Goal: Task Accomplishment & Management: Manage account settings

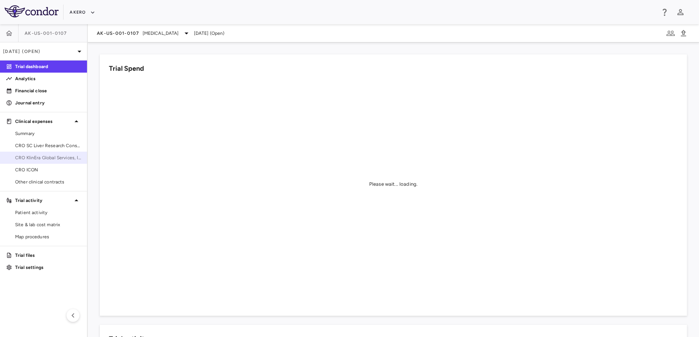
click at [60, 158] on span "CRO KlinEra Global Services, Inc." at bounding box center [48, 157] width 66 height 7
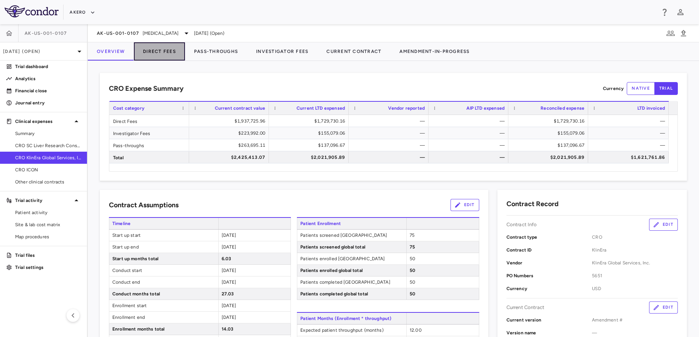
click at [164, 46] on button "Direct Fees" at bounding box center [159, 51] width 51 height 18
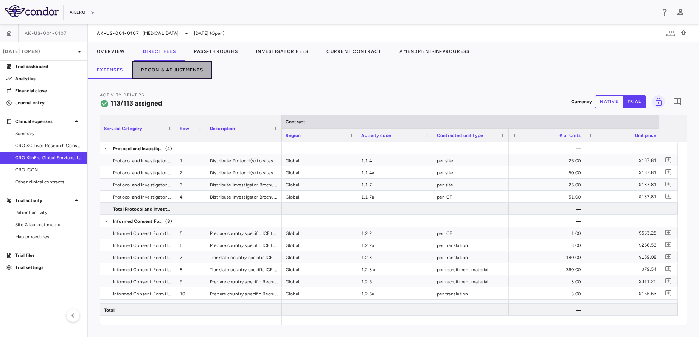
click at [162, 78] on button "Recon & Adjustments" at bounding box center [172, 70] width 80 height 18
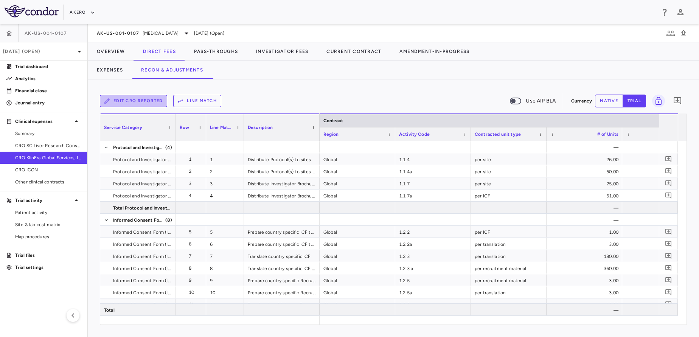
click at [147, 104] on button "Edit CRO reported" at bounding box center [133, 101] width 67 height 12
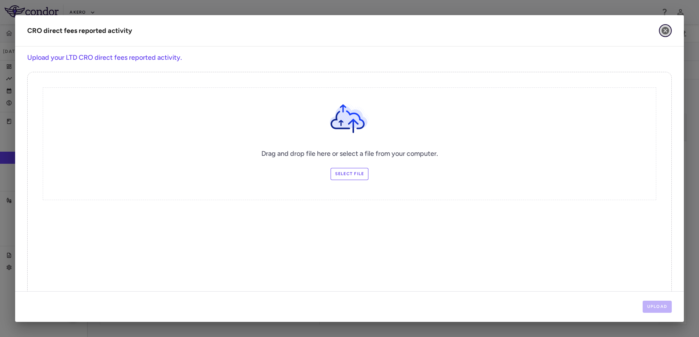
click at [663, 28] on icon "button" at bounding box center [665, 31] width 8 height 8
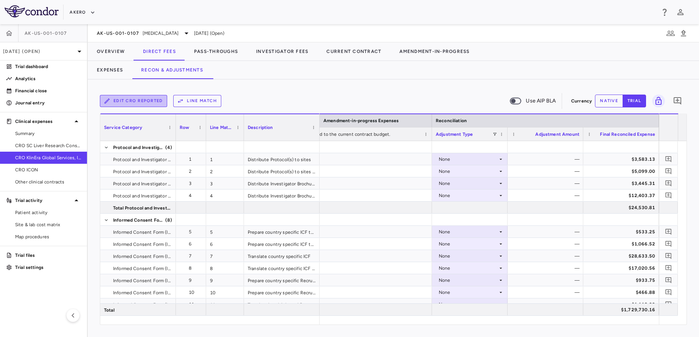
click at [138, 105] on button "Edit CRO reported" at bounding box center [133, 101] width 67 height 12
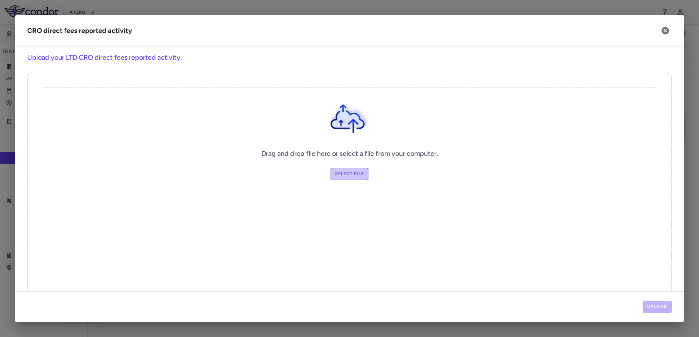
click at [341, 180] on label "Select file" at bounding box center [349, 174] width 38 height 12
click at [0, 0] on input "Select file" at bounding box center [0, 0] width 0 height 0
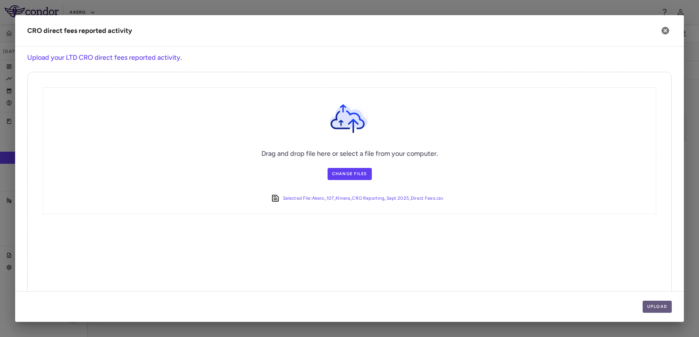
click at [653, 301] on button "Upload" at bounding box center [656, 307] width 29 height 12
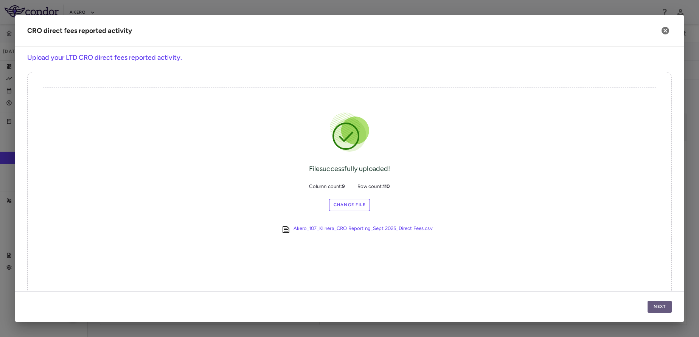
click at [654, 310] on button "Next" at bounding box center [659, 307] width 24 height 12
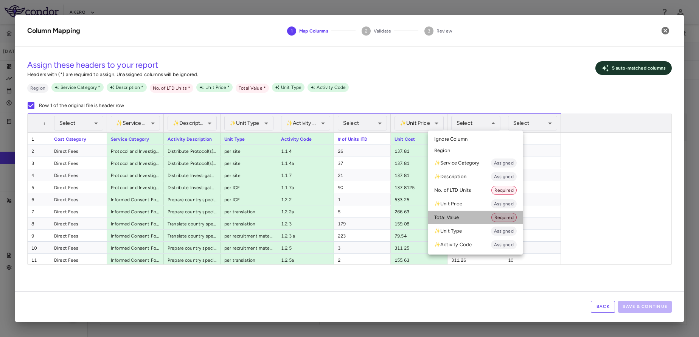
click at [453, 221] on li "Total Value Required" at bounding box center [475, 218] width 94 height 14
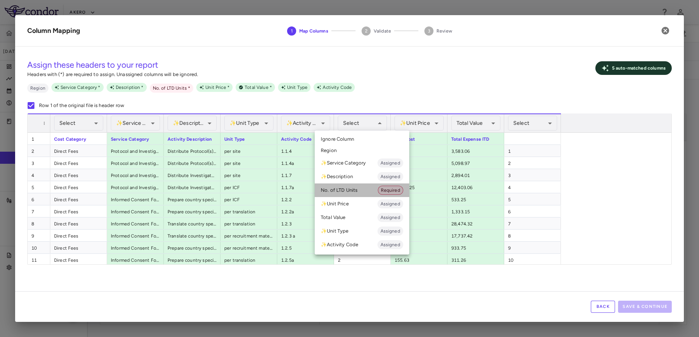
click at [357, 192] on li "No. of LTD Units Required" at bounding box center [361, 190] width 94 height 14
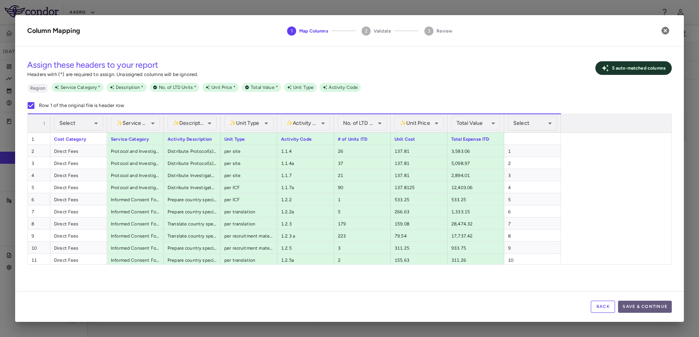
click at [643, 309] on button "Save & Continue" at bounding box center [645, 307] width 54 height 12
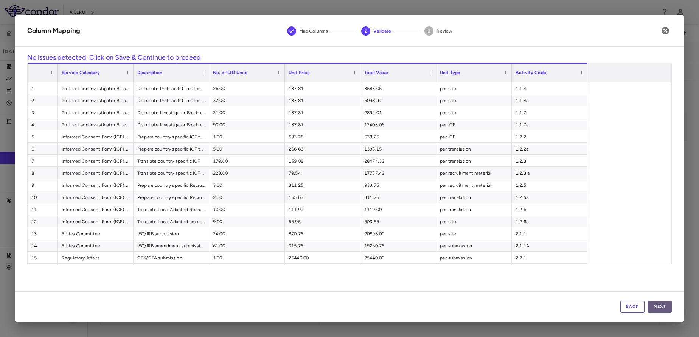
click at [663, 306] on button "Next" at bounding box center [659, 307] width 24 height 12
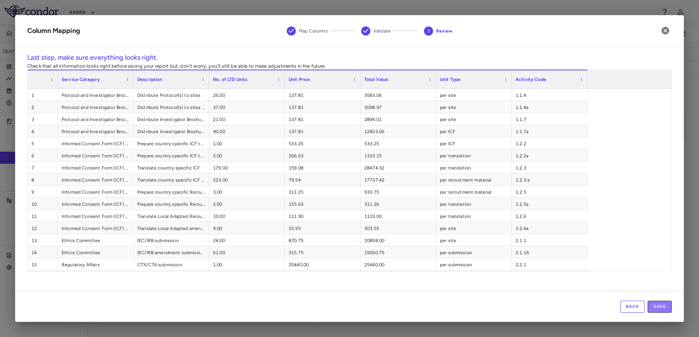
click at [663, 306] on button "Save" at bounding box center [659, 307] width 24 height 12
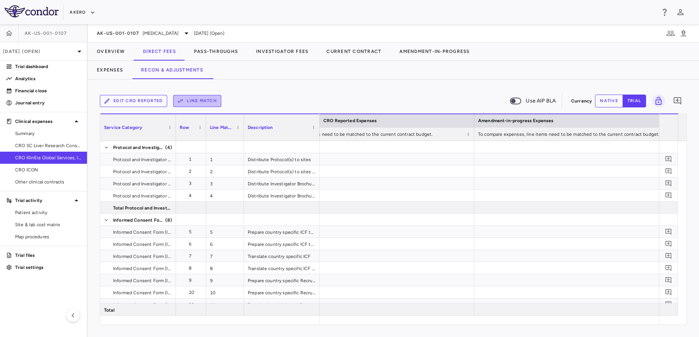
click at [206, 99] on button "Line Match" at bounding box center [197, 101] width 48 height 12
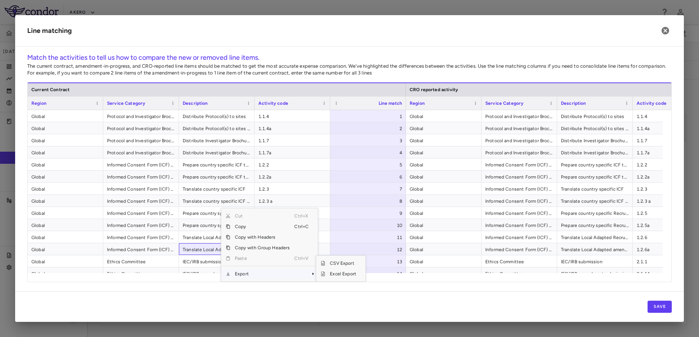
click at [255, 275] on span "Export" at bounding box center [262, 273] width 64 height 11
click at [339, 274] on span "Excel Export" at bounding box center [343, 273] width 36 height 11
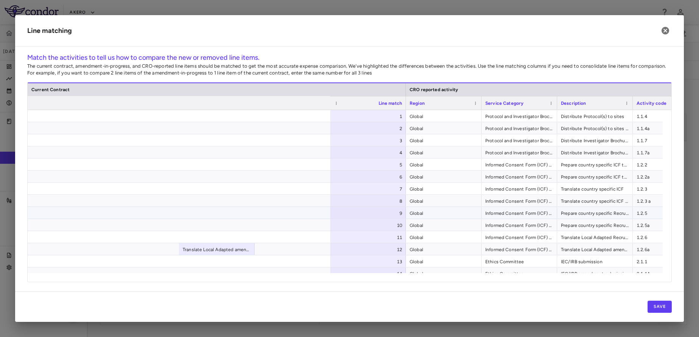
scroll to position [0, 499]
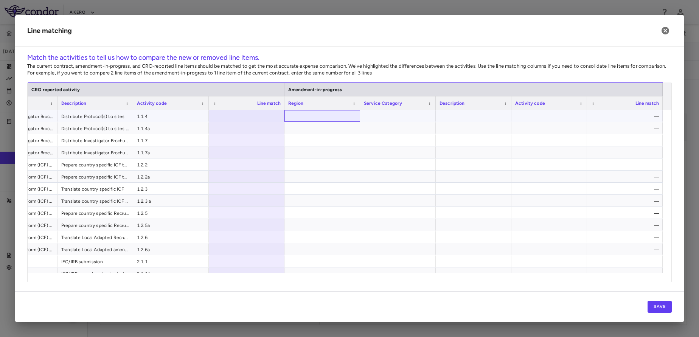
click at [338, 118] on div at bounding box center [322, 116] width 76 height 12
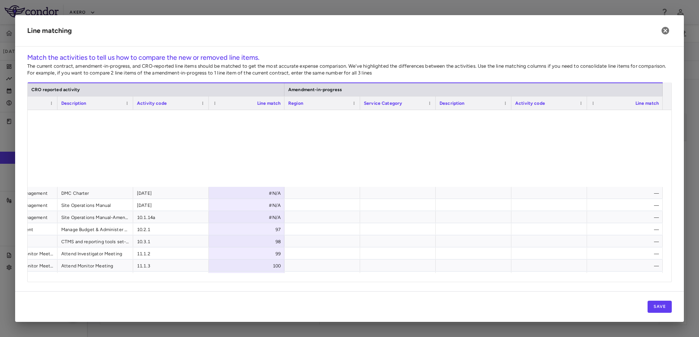
scroll to position [1204, 0]
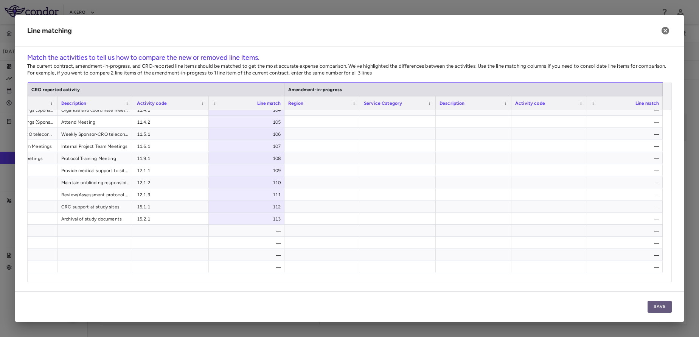
click at [663, 311] on button "Save" at bounding box center [659, 307] width 24 height 12
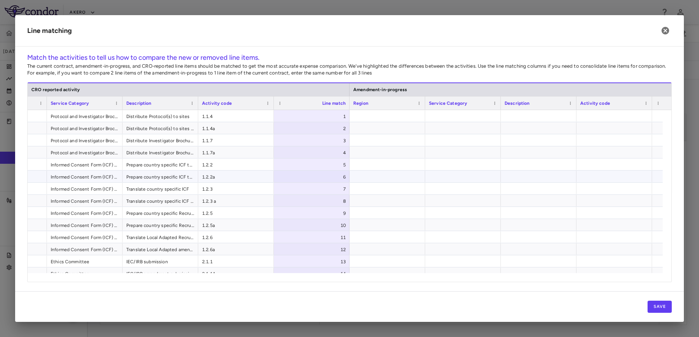
scroll to position [0, 0]
click at [383, 113] on div at bounding box center [387, 116] width 76 height 12
click at [655, 309] on button "Save" at bounding box center [659, 307] width 24 height 12
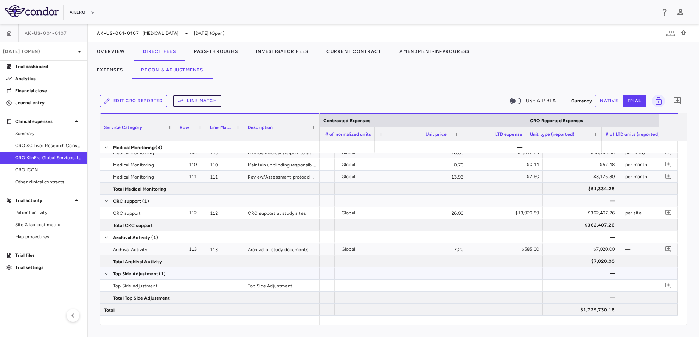
scroll to position [0, 707]
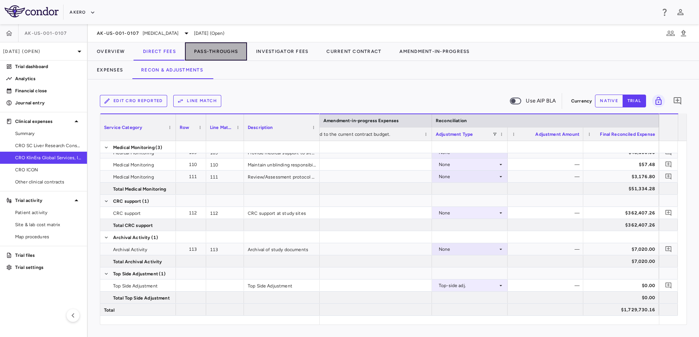
click at [214, 60] on button "Pass-Throughs" at bounding box center [216, 51] width 62 height 18
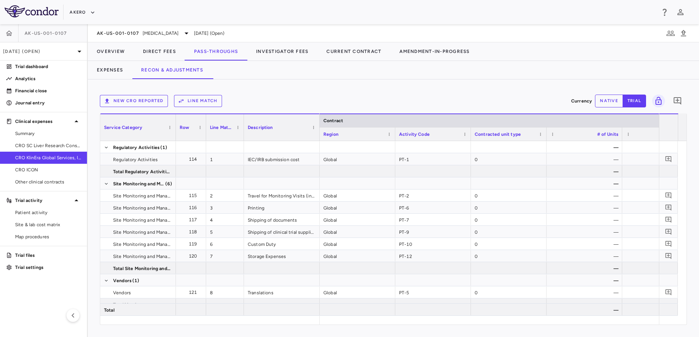
click at [144, 105] on button "New CRO reported" at bounding box center [134, 101] width 68 height 12
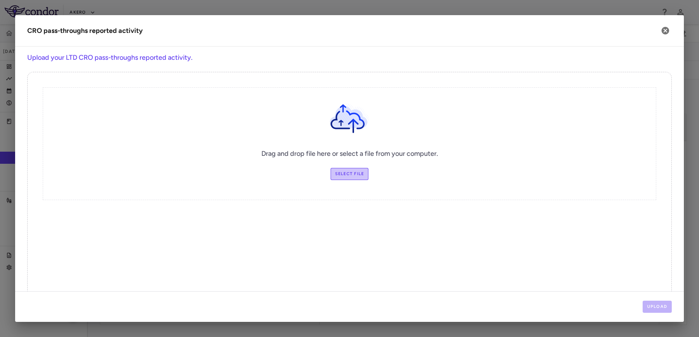
click at [351, 169] on label "Select file" at bounding box center [349, 174] width 38 height 12
click at [0, 0] on input "Select file" at bounding box center [0, 0] width 0 height 0
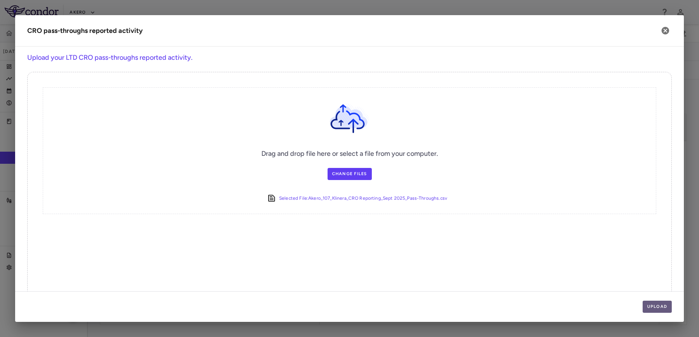
click at [658, 308] on button "Upload" at bounding box center [656, 307] width 29 height 12
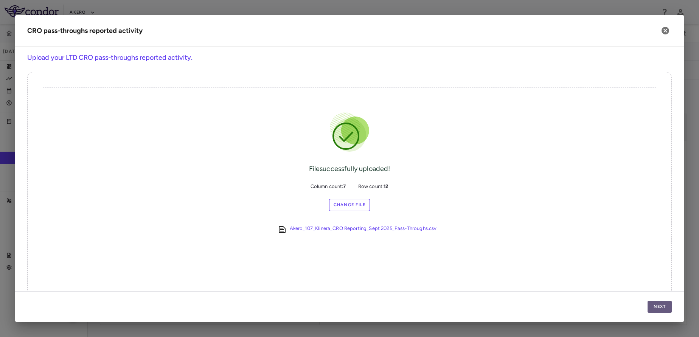
click at [658, 308] on button "Next" at bounding box center [659, 307] width 24 height 12
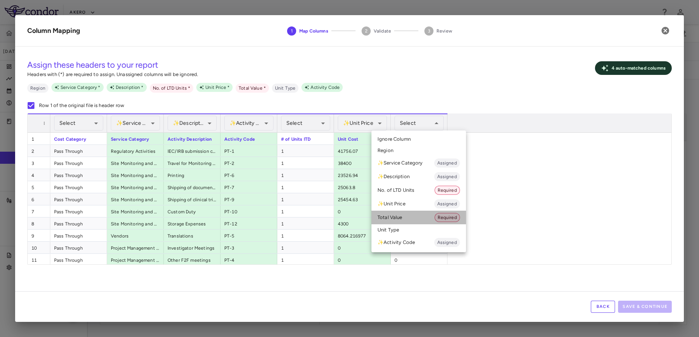
click at [403, 223] on li "Total Value Required" at bounding box center [418, 218] width 94 height 14
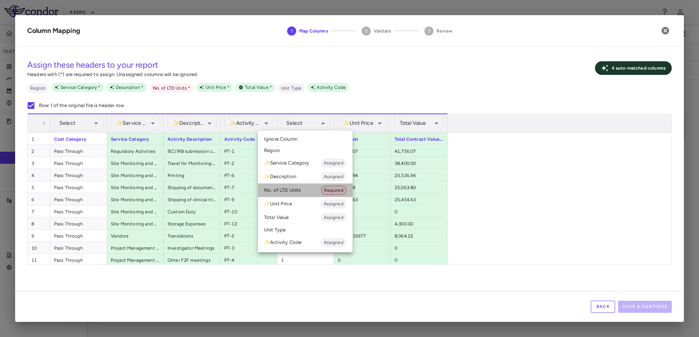
click at [294, 196] on li "No. of LTD Units Required" at bounding box center [305, 190] width 94 height 14
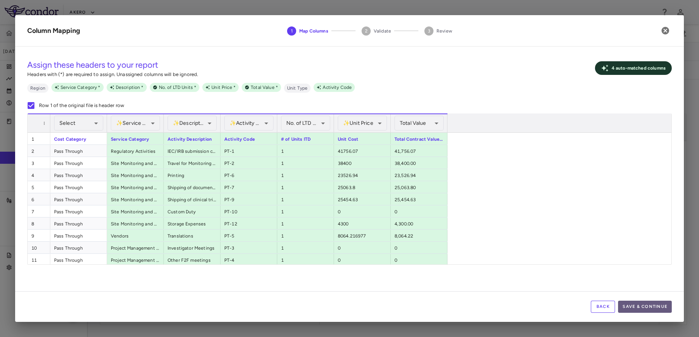
click at [641, 308] on button "Save & Continue" at bounding box center [645, 307] width 54 height 12
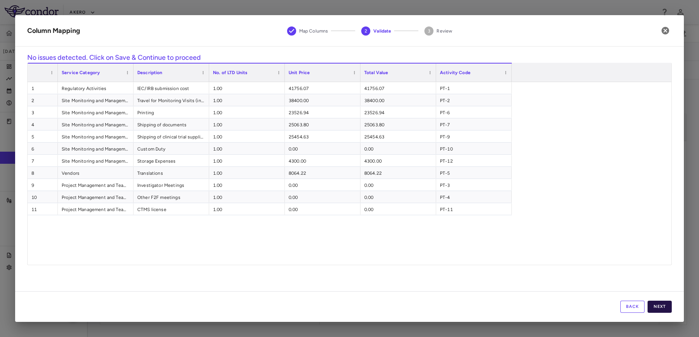
click at [657, 310] on button "Next" at bounding box center [659, 307] width 24 height 12
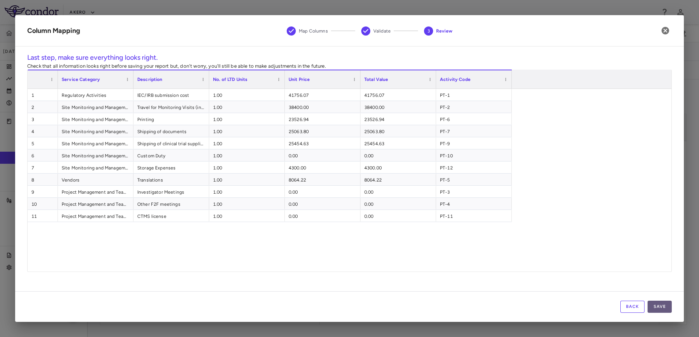
click at [654, 311] on button "Save" at bounding box center [659, 307] width 24 height 12
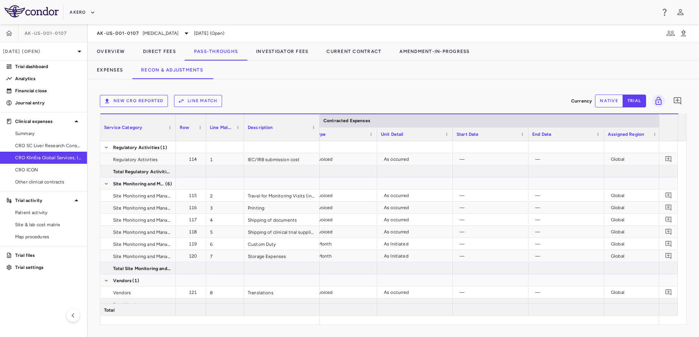
click at [185, 110] on div "New CRO reported Line Match Currency native trial 0" at bounding box center [393, 100] width 587 height 19
click at [189, 105] on button "Line Match" at bounding box center [198, 101] width 48 height 12
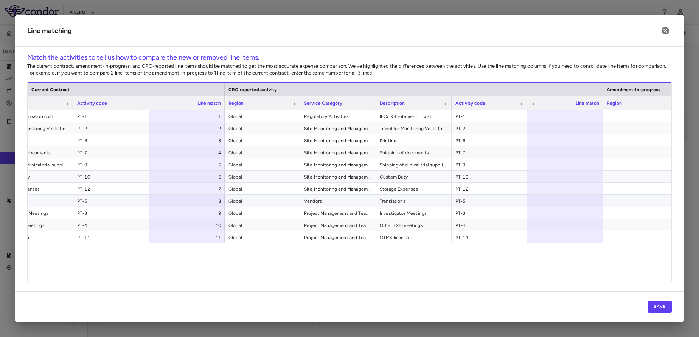
scroll to position [0, 222]
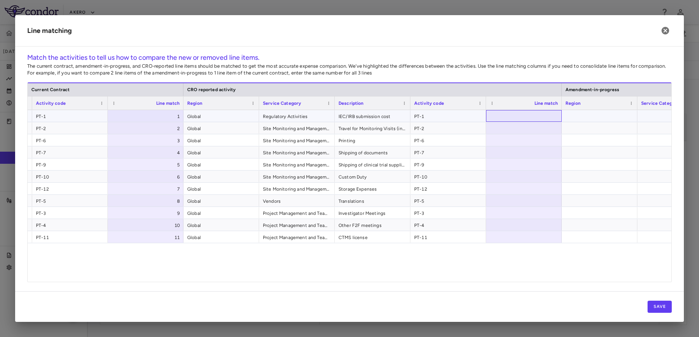
click at [523, 112] on div at bounding box center [524, 116] width 76 height 12
type input "*"
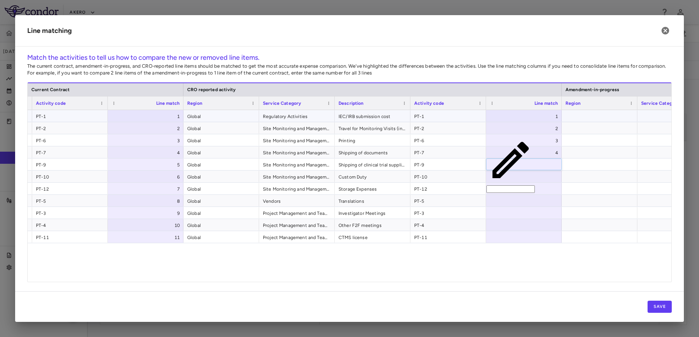
type input "*"
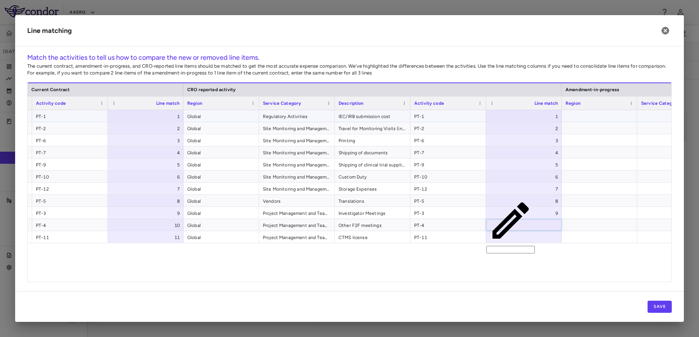
type input "**"
type input "*"
type input "**"
click at [663, 302] on button "Save" at bounding box center [659, 307] width 24 height 12
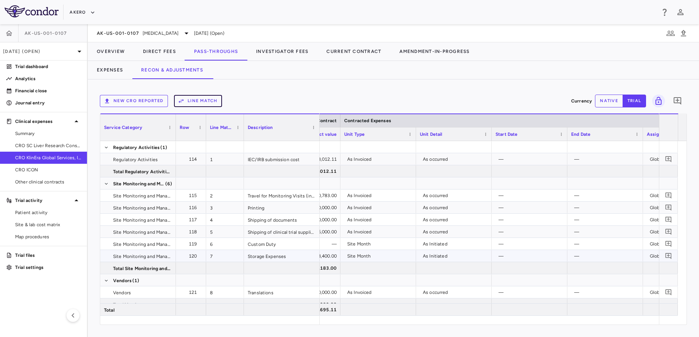
scroll to position [0, 432]
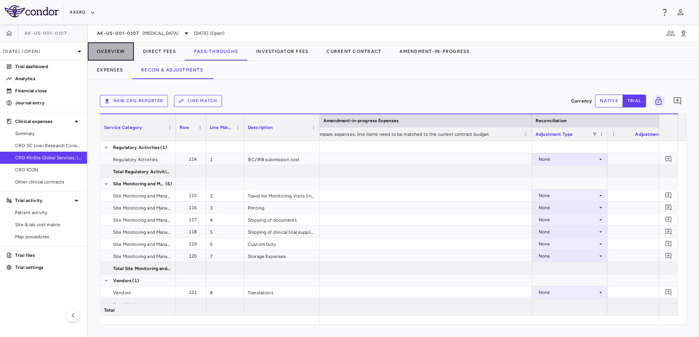
click at [119, 53] on button "Overview" at bounding box center [111, 51] width 46 height 18
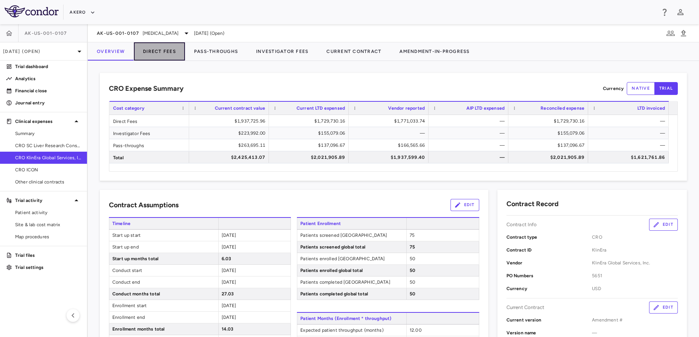
click at [155, 48] on button "Direct Fees" at bounding box center [159, 51] width 51 height 18
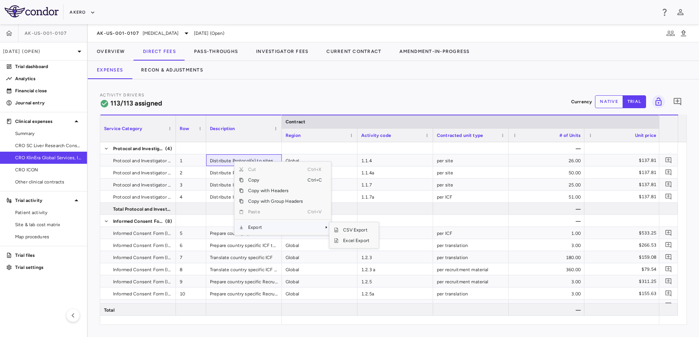
click at [280, 225] on span "Export" at bounding box center [275, 227] width 64 height 11
click at [352, 240] on span "Excel Export" at bounding box center [356, 240] width 36 height 11
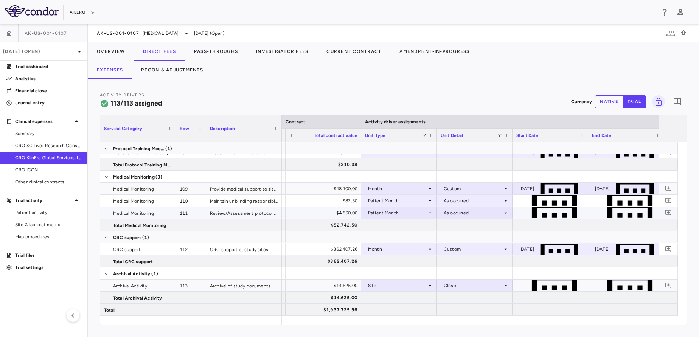
scroll to position [0, 387]
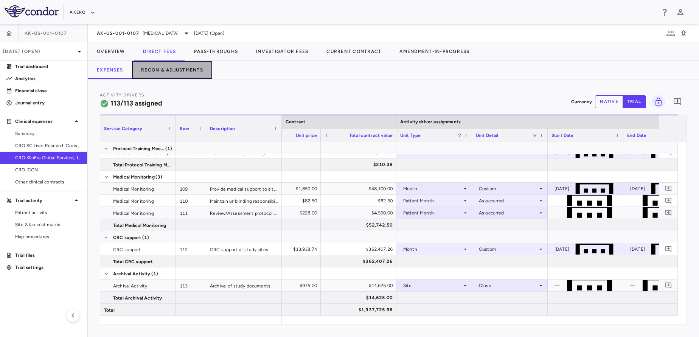
click at [161, 68] on button "Recon & Adjustments" at bounding box center [172, 70] width 80 height 18
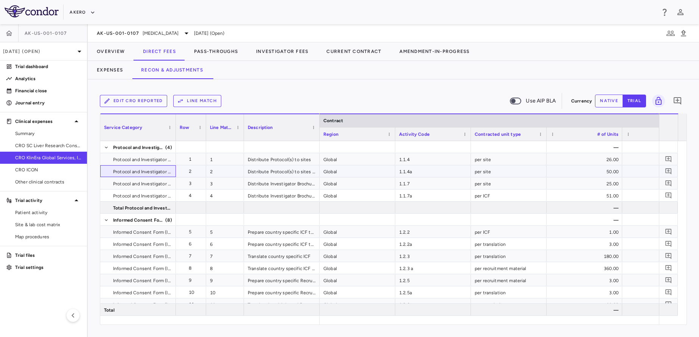
click at [150, 172] on span "Protocol and Investigator Brochure" at bounding box center [142, 172] width 58 height 12
click at [268, 254] on span "Excel Export" at bounding box center [273, 251] width 36 height 11
click at [122, 47] on button "Overview" at bounding box center [111, 51] width 46 height 18
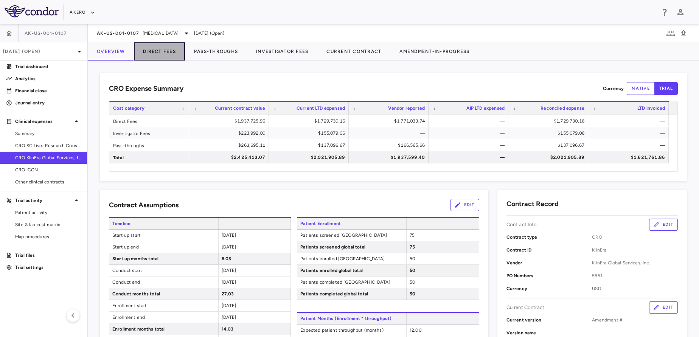
click at [167, 44] on button "Direct Fees" at bounding box center [159, 51] width 51 height 18
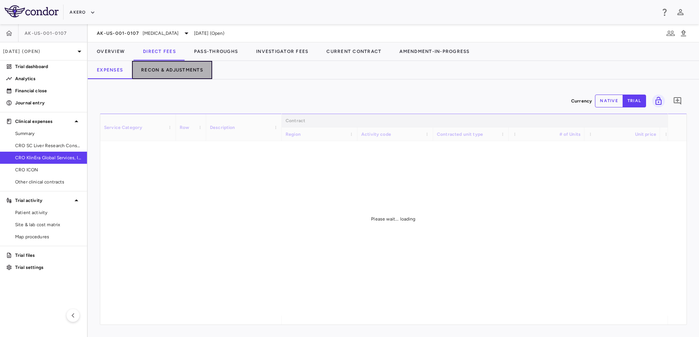
click at [190, 71] on button "Recon & Adjustments" at bounding box center [172, 70] width 80 height 18
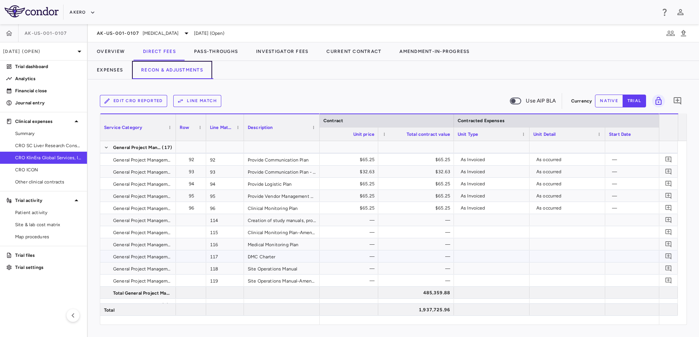
scroll to position [0, 399]
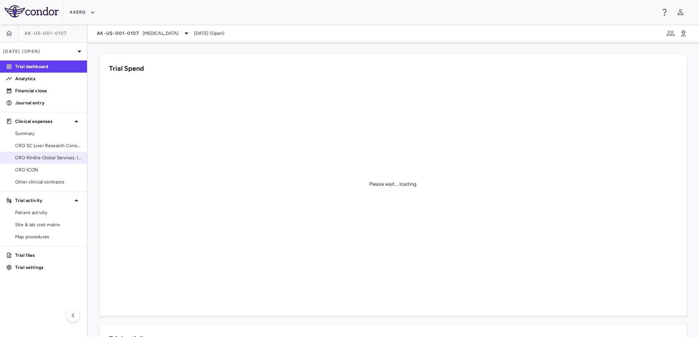
click at [36, 156] on span "CRO KlinEra Global Services, Inc." at bounding box center [48, 157] width 66 height 7
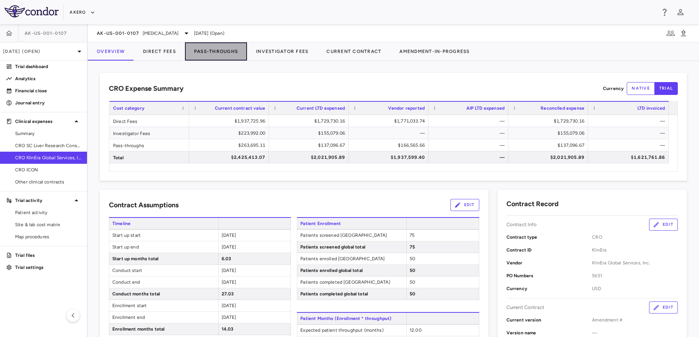
click at [194, 57] on button "Pass-Throughs" at bounding box center [216, 51] width 62 height 18
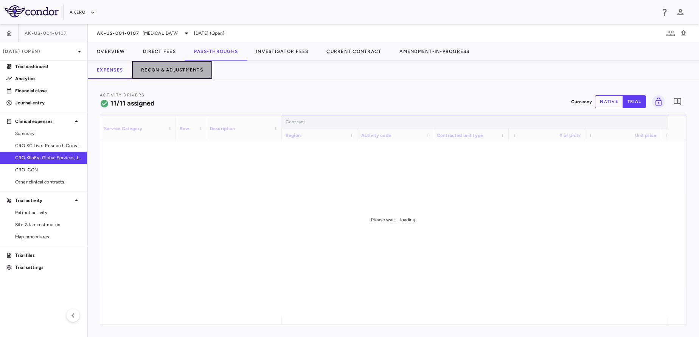
click at [175, 78] on button "Recon & Adjustments" at bounding box center [172, 70] width 80 height 18
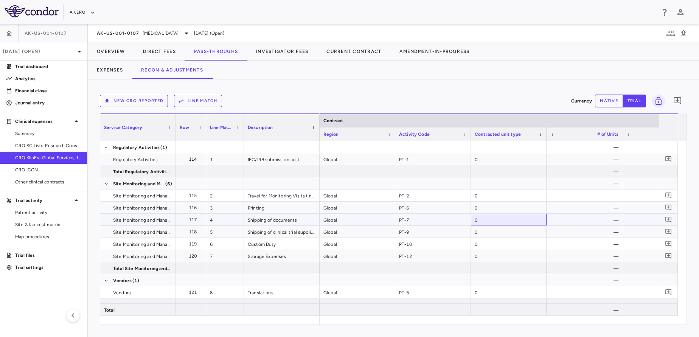
click at [472, 225] on div "0" at bounding box center [509, 220] width 76 height 12
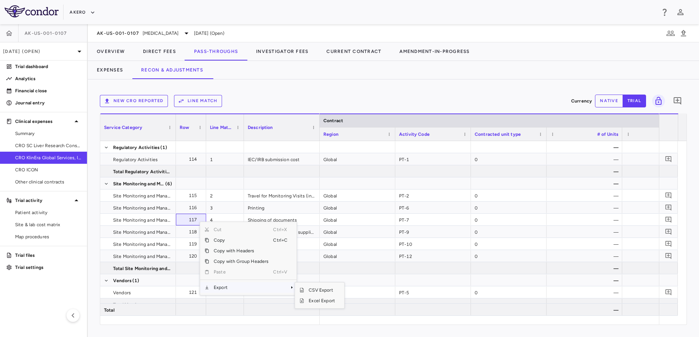
click at [251, 288] on span "Export" at bounding box center [241, 287] width 64 height 11
click at [322, 301] on span "Excel Export" at bounding box center [322, 300] width 36 height 11
click at [145, 96] on button "New CRO reported" at bounding box center [134, 101] width 68 height 12
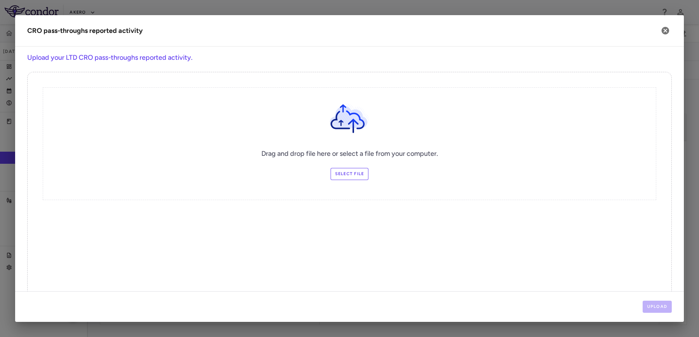
click at [347, 174] on label "Select file" at bounding box center [349, 174] width 38 height 12
click at [0, 0] on input "Select file" at bounding box center [0, 0] width 0 height 0
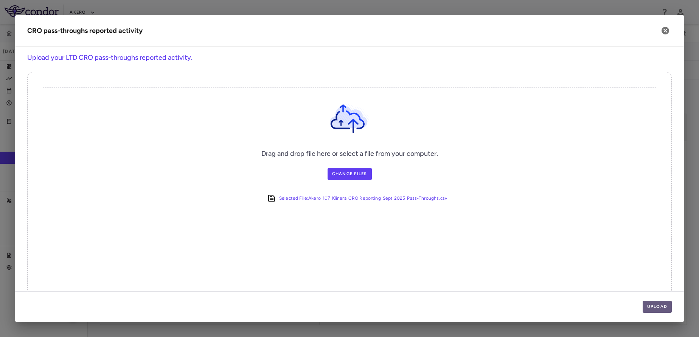
click at [653, 310] on button "Upload" at bounding box center [656, 307] width 29 height 12
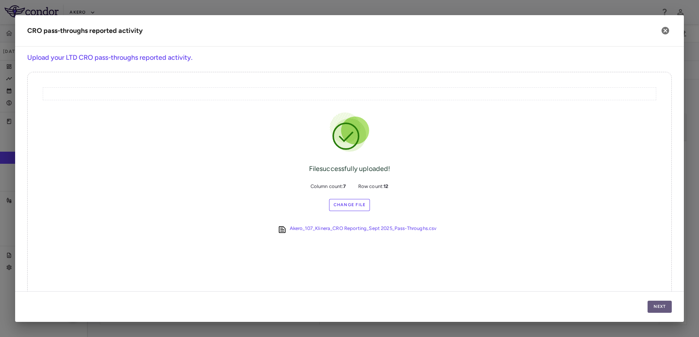
click at [652, 311] on button "Next" at bounding box center [659, 307] width 24 height 12
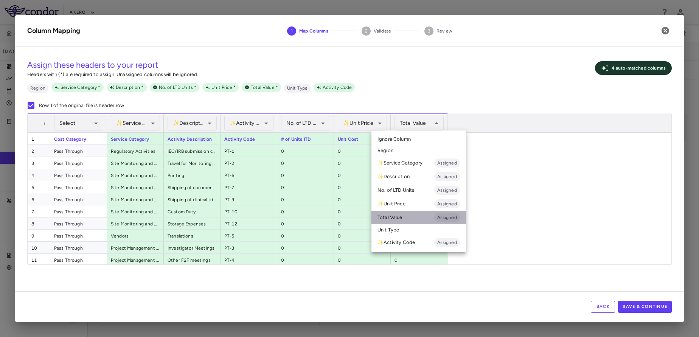
click at [401, 222] on li "Total Value Assigned" at bounding box center [418, 218] width 94 height 14
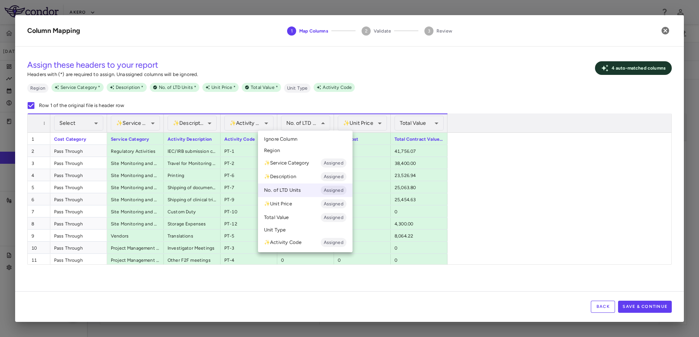
click at [485, 217] on div at bounding box center [349, 168] width 699 height 337
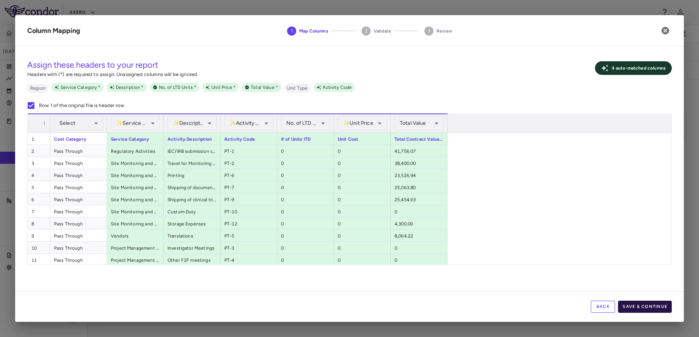
click at [643, 306] on button "Save & Continue" at bounding box center [645, 307] width 54 height 12
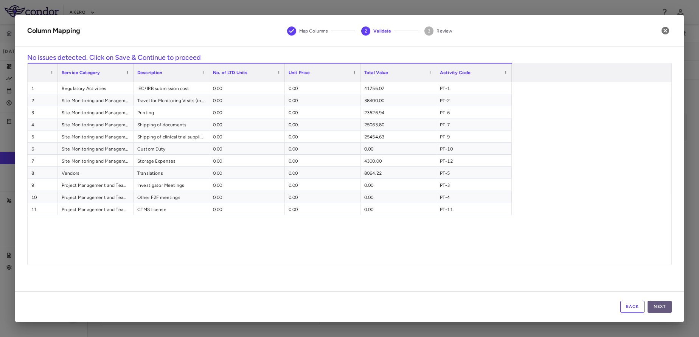
click at [659, 308] on button "Next" at bounding box center [659, 307] width 24 height 12
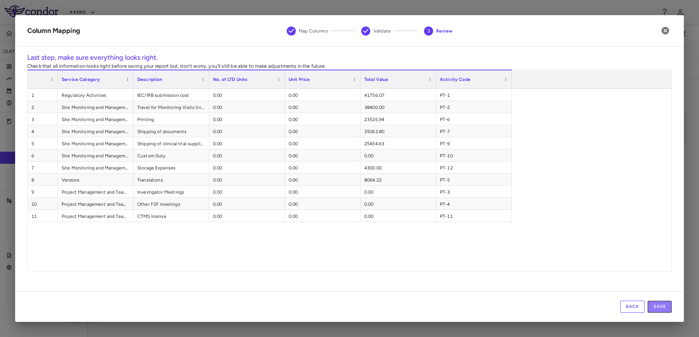
click at [659, 308] on button "Save" at bounding box center [659, 307] width 24 height 12
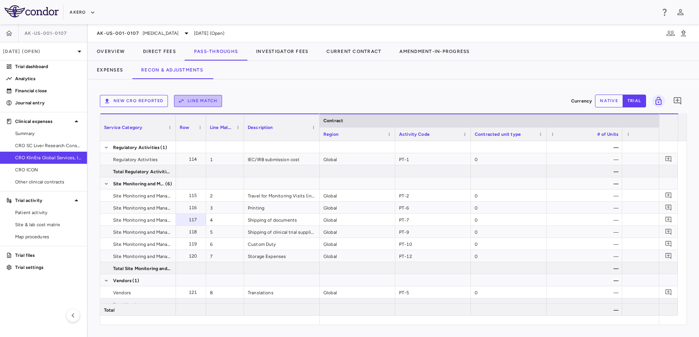
click at [186, 102] on button "Line Match" at bounding box center [198, 101] width 48 height 12
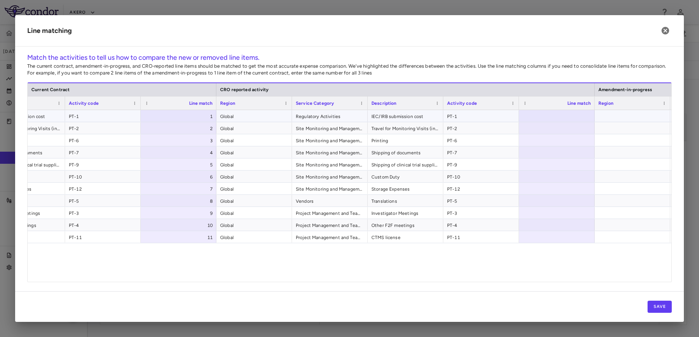
click at [538, 119] on div at bounding box center [557, 116] width 76 height 12
click at [538, 119] on input "number" at bounding box center [562, 116] width 64 height 12
type input "*"
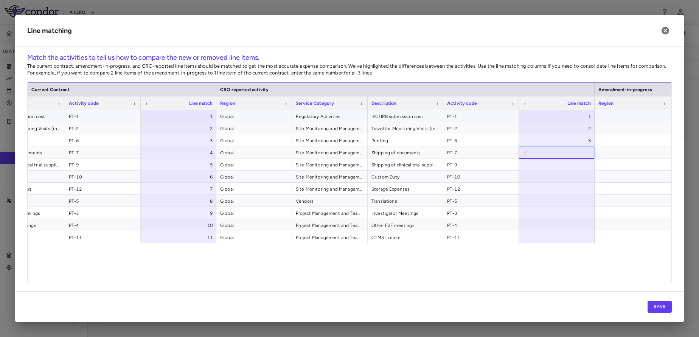
type input "*"
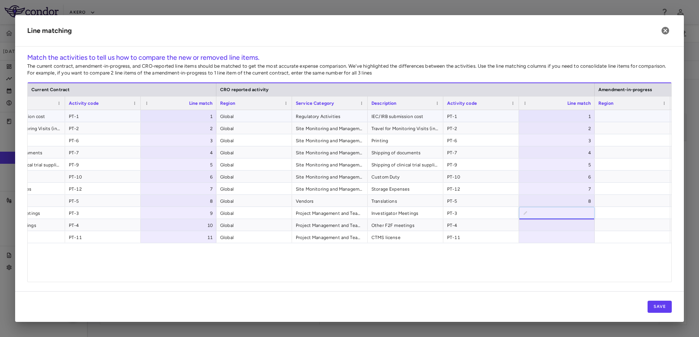
type input "*"
type input "**"
type input "*"
click at [656, 309] on button "Save" at bounding box center [659, 307] width 24 height 12
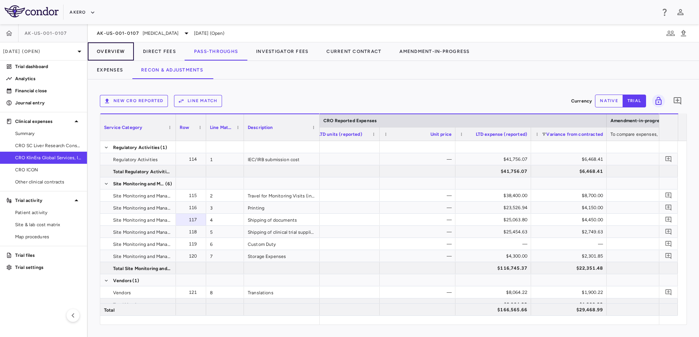
click at [113, 50] on button "Overview" at bounding box center [111, 51] width 46 height 18
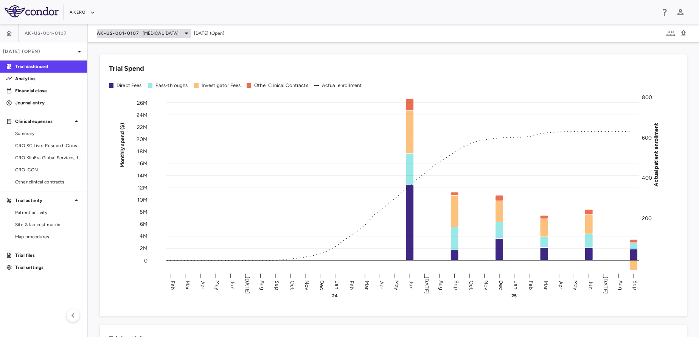
click at [152, 33] on span "[MEDICAL_DATA]" at bounding box center [161, 33] width 36 height 7
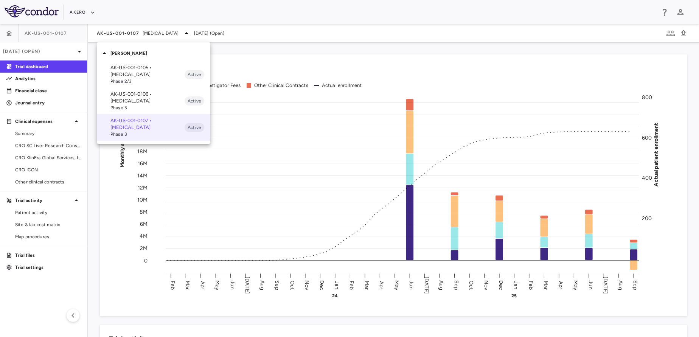
click at [128, 95] on p "AK-US-001-0106 • Nonalcoholic Steatohepatitis" at bounding box center [147, 98] width 74 height 14
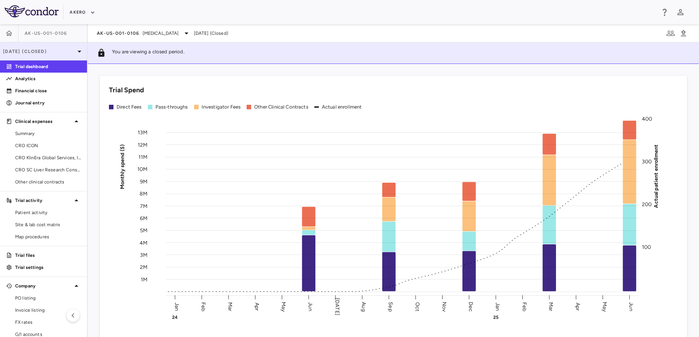
click at [32, 50] on p "Jun 2025 (Closed)" at bounding box center [39, 51] width 72 height 7
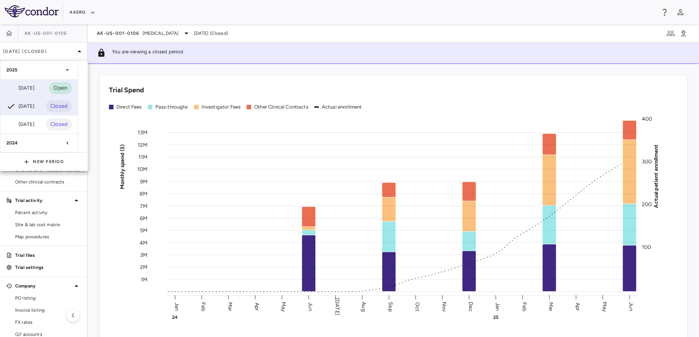
click at [25, 88] on div "Sep 2025" at bounding box center [20, 88] width 28 height 9
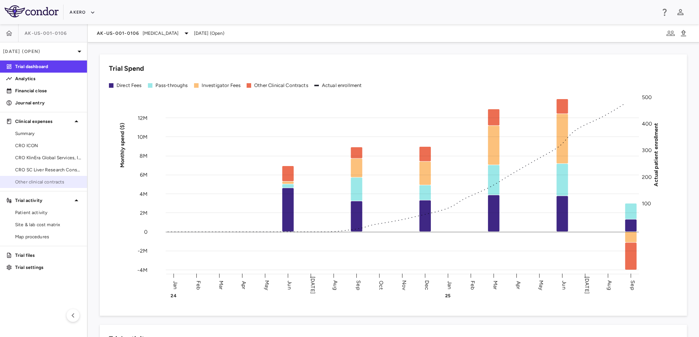
click at [41, 182] on span "Other clinical contracts" at bounding box center [48, 181] width 66 height 7
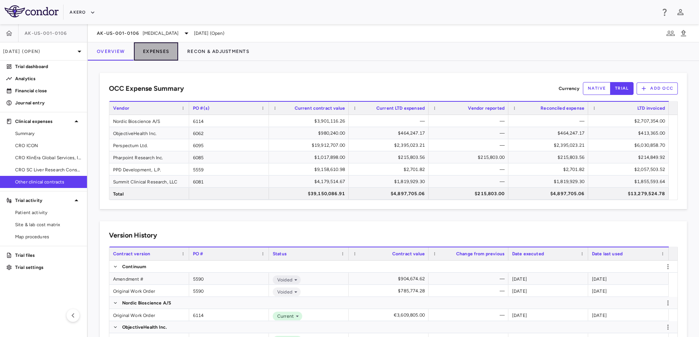
click at [159, 50] on button "Expenses" at bounding box center [156, 51] width 44 height 18
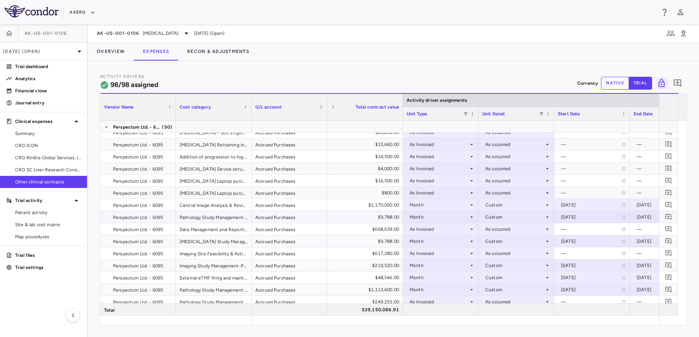
scroll to position [513, 0]
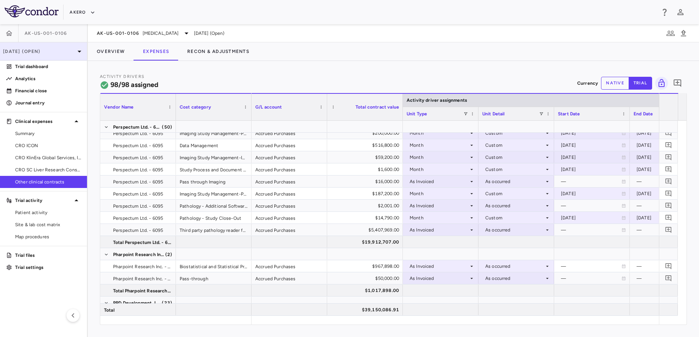
click at [43, 54] on p "[DATE] (Open)" at bounding box center [39, 51] width 72 height 7
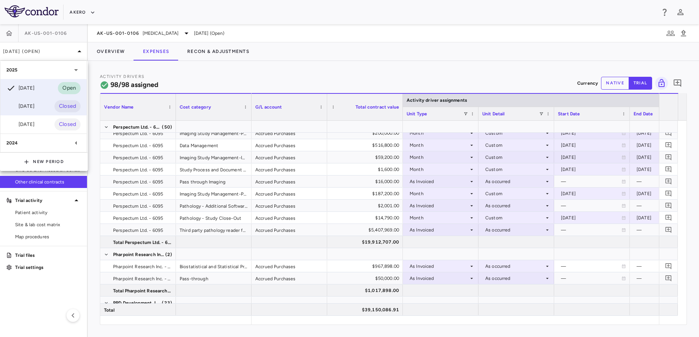
click at [35, 101] on div "Jun 2025 Closed" at bounding box center [43, 106] width 86 height 18
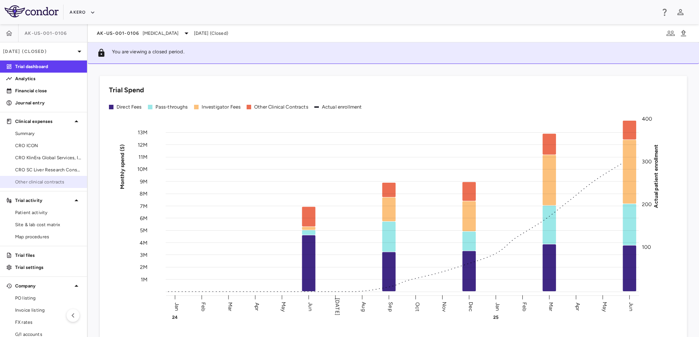
click at [47, 178] on link "Other clinical contracts" at bounding box center [43, 181] width 87 height 11
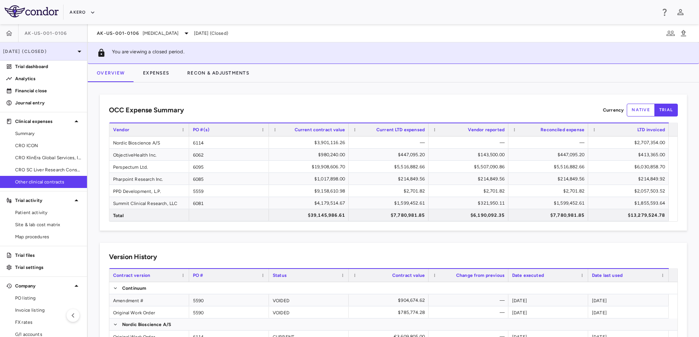
click at [43, 54] on p "Jun 2025 (Closed)" at bounding box center [39, 51] width 72 height 7
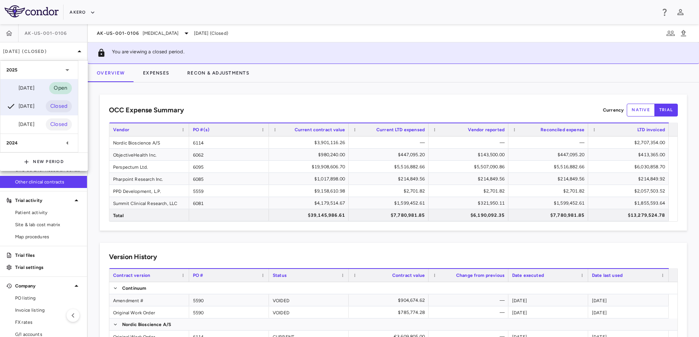
click at [21, 88] on div "Sep 2025" at bounding box center [20, 88] width 28 height 9
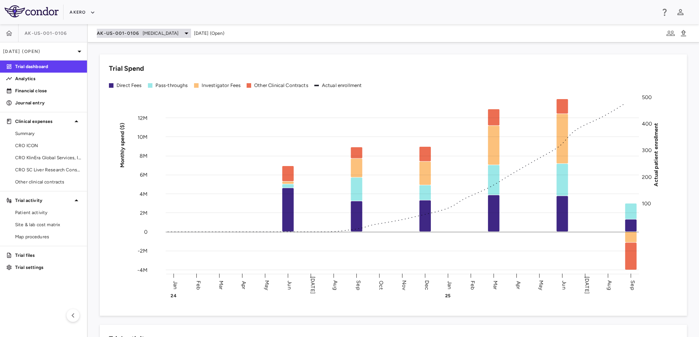
click at [139, 29] on div "AK-US-001-0106 Nonalcoholic Steatohepatitis" at bounding box center [144, 33] width 94 height 9
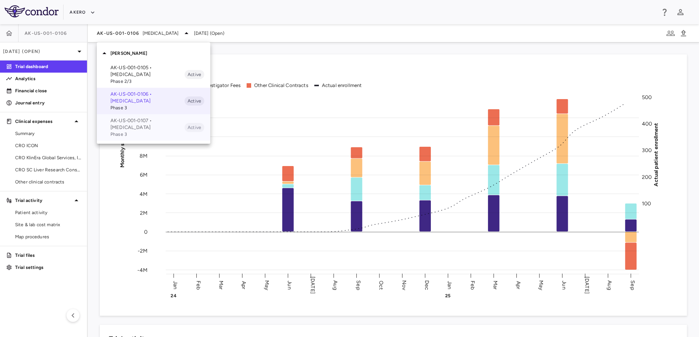
click at [138, 120] on p "AK-US-001-0107 • Nonalcoholic Steatohepatitis" at bounding box center [147, 124] width 74 height 14
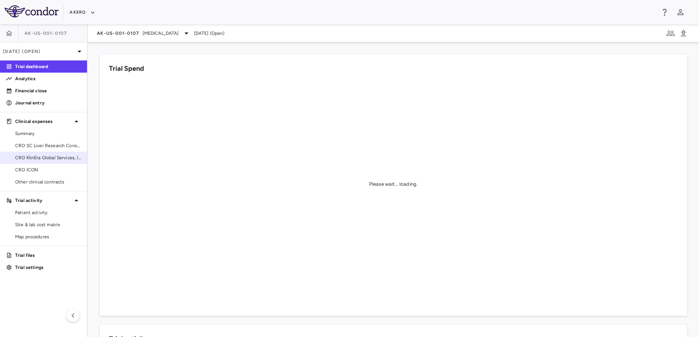
click at [32, 159] on span "CRO KlinEra Global Services, Inc." at bounding box center [48, 157] width 66 height 7
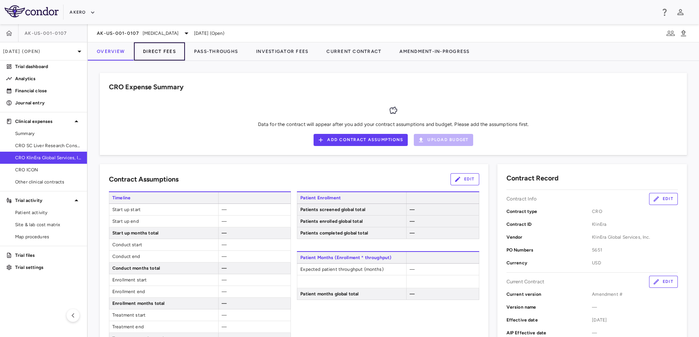
click at [164, 53] on button "Direct Fees" at bounding box center [159, 51] width 51 height 18
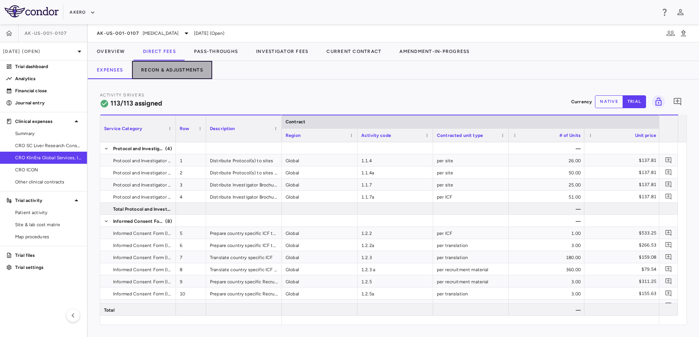
click at [181, 64] on button "Recon & Adjustments" at bounding box center [172, 70] width 80 height 18
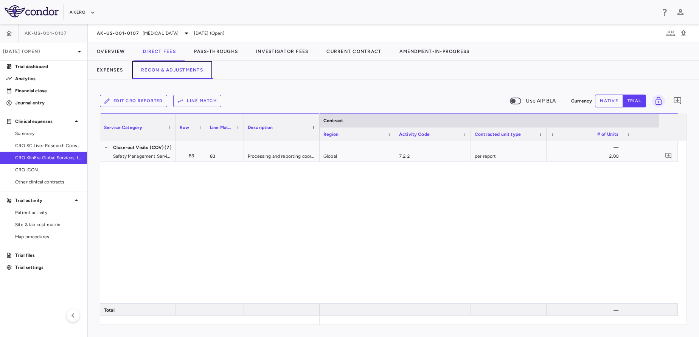
scroll to position [2039, 0]
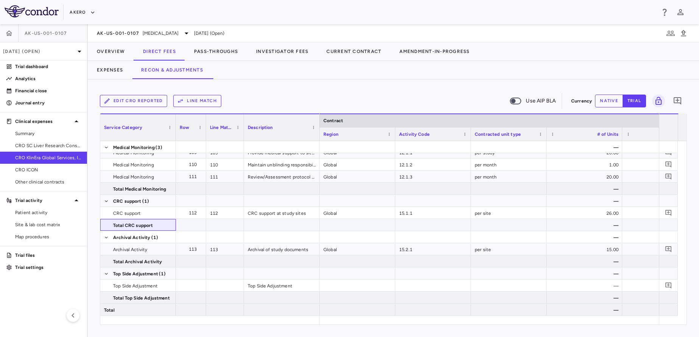
click at [161, 227] on span "Total CRC support" at bounding box center [142, 225] width 59 height 12
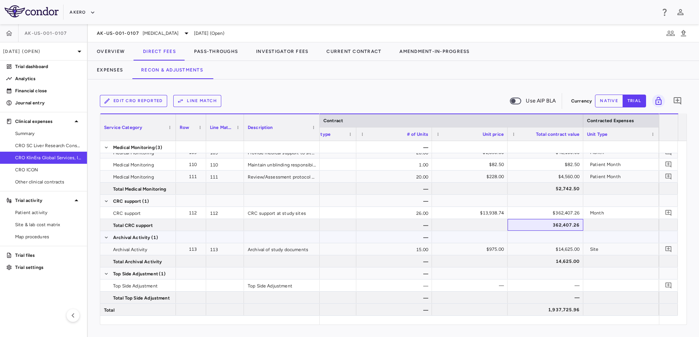
scroll to position [0, 384]
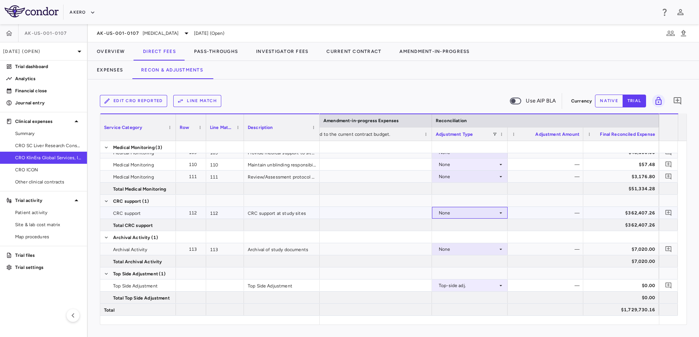
click at [478, 213] on div "None" at bounding box center [467, 213] width 59 height 12
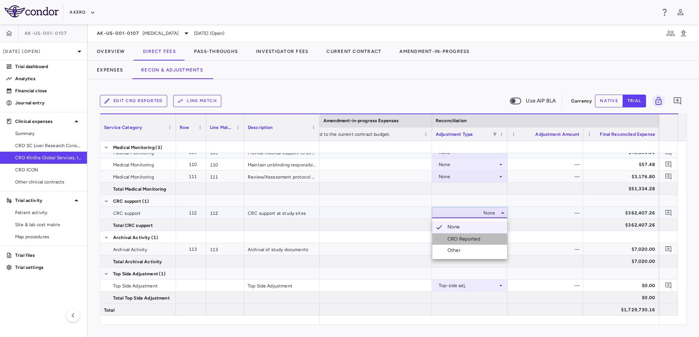
click at [466, 235] on div "CRO Reported" at bounding box center [465, 238] width 36 height 7
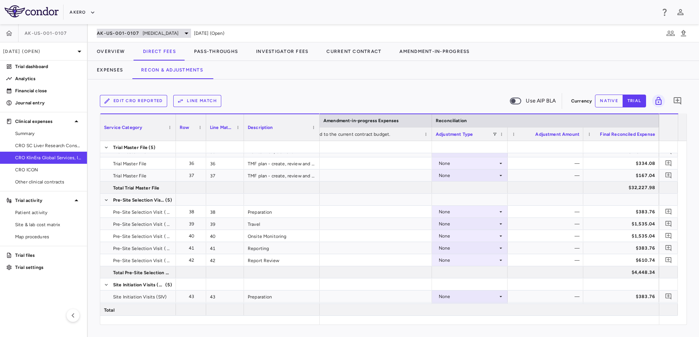
click at [126, 36] on span "AK-US-001-0107" at bounding box center [118, 33] width 43 height 6
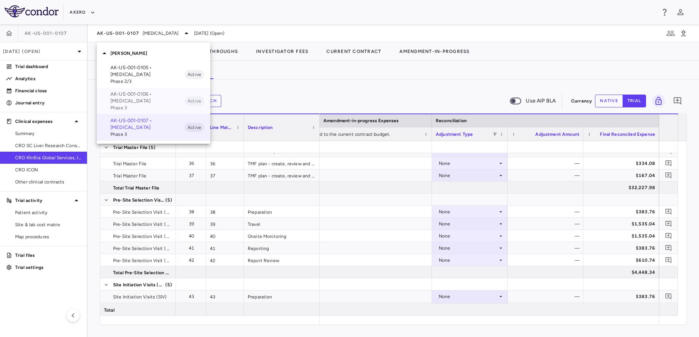
click at [128, 93] on p "AK-US-001-0106 • Nonalcoholic Steatohepatitis" at bounding box center [147, 98] width 74 height 14
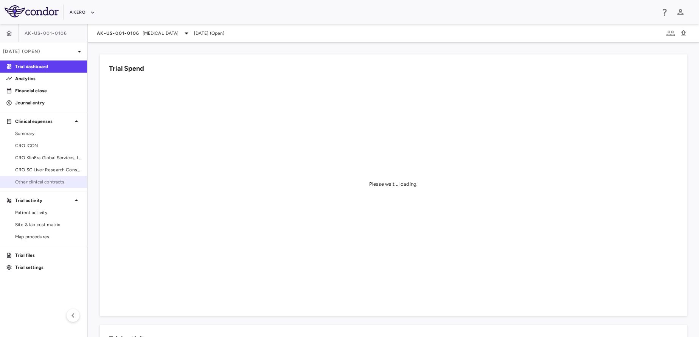
click at [36, 178] on span "Other clinical contracts" at bounding box center [48, 181] width 66 height 7
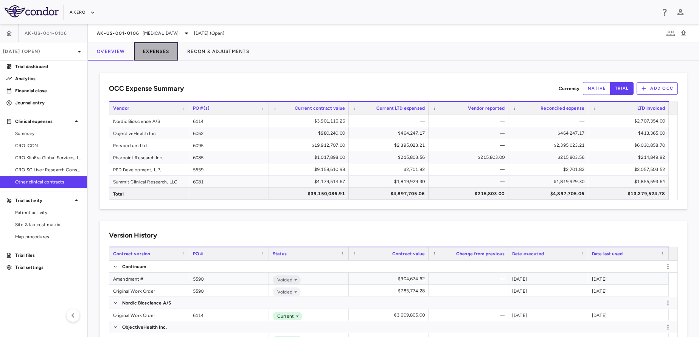
click at [158, 54] on button "Expenses" at bounding box center [156, 51] width 44 height 18
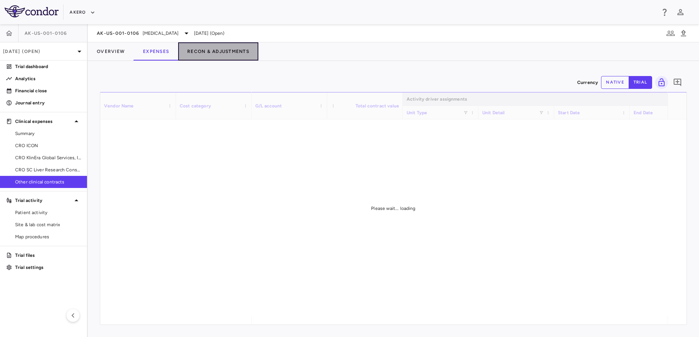
click at [195, 55] on button "Recon & Adjustments" at bounding box center [218, 51] width 80 height 18
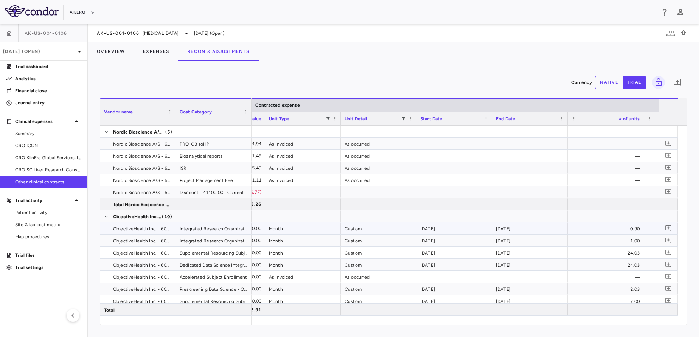
scroll to position [0, 318]
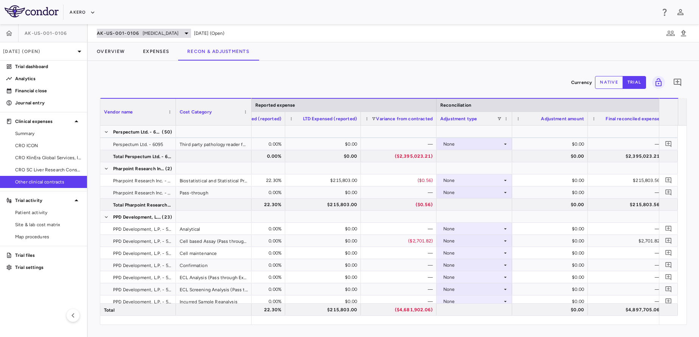
click at [161, 31] on span "[MEDICAL_DATA]" at bounding box center [161, 33] width 36 height 7
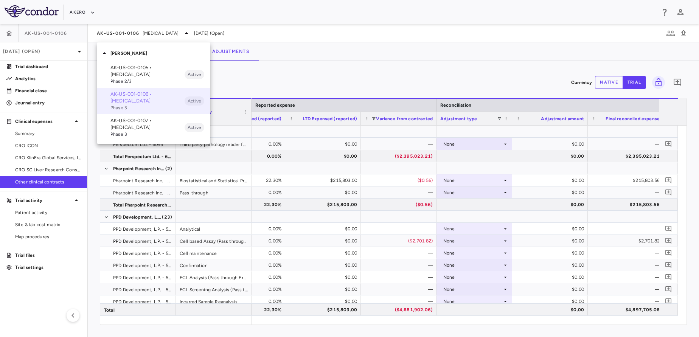
click at [141, 114] on div "AK-US-001-0106 • Nonalcoholic Steatohepatitis Phase 3 Active" at bounding box center [153, 101] width 113 height 26
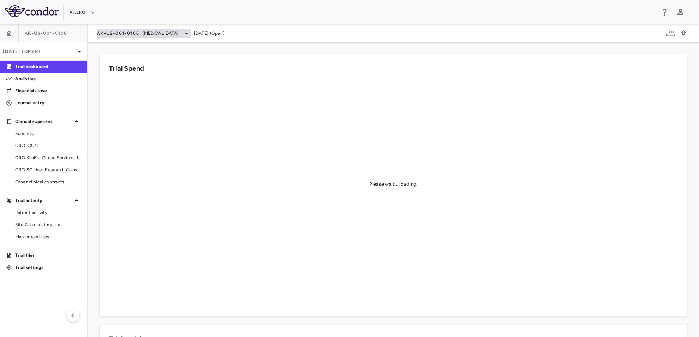
click at [124, 29] on div "AK-US-001-0106 Nonalcoholic Steatohepatitis" at bounding box center [144, 33] width 94 height 9
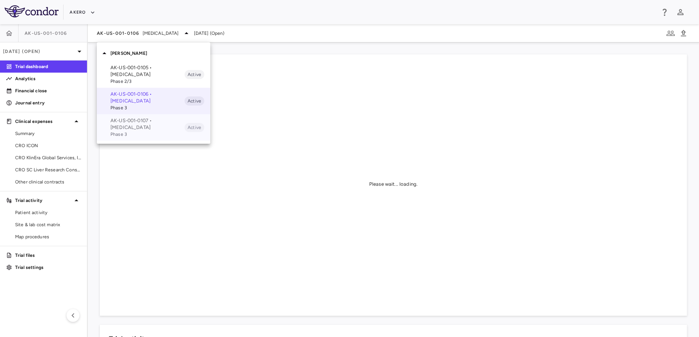
click at [119, 127] on p "AK-US-001-0107 • Nonalcoholic Steatohepatitis" at bounding box center [147, 124] width 74 height 14
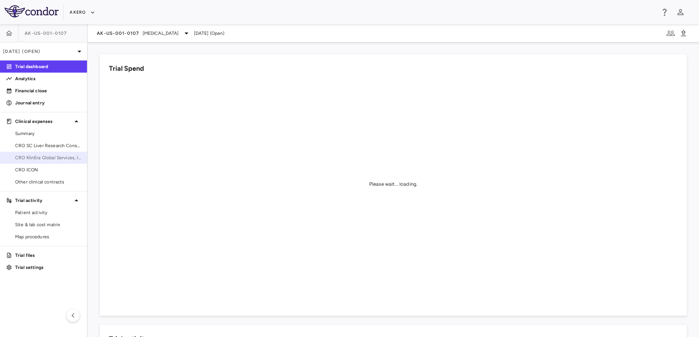
click at [55, 158] on span "CRO KlinEra Global Services, Inc." at bounding box center [48, 157] width 66 height 7
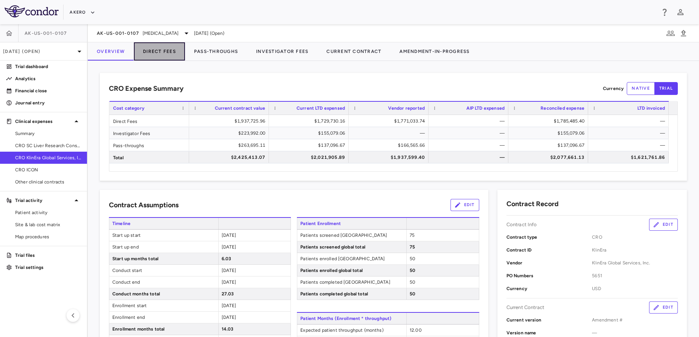
click at [164, 49] on button "Direct Fees" at bounding box center [159, 51] width 51 height 18
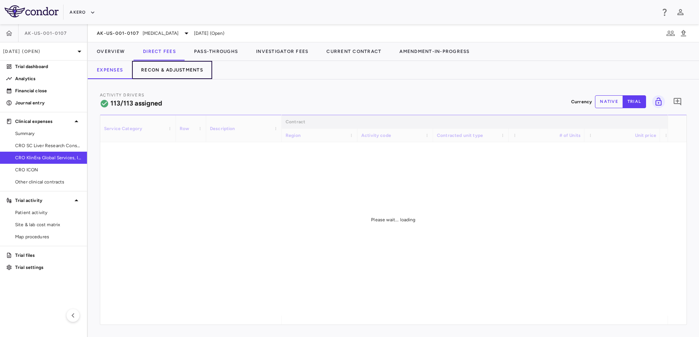
click at [184, 71] on button "Recon & Adjustments" at bounding box center [172, 70] width 80 height 18
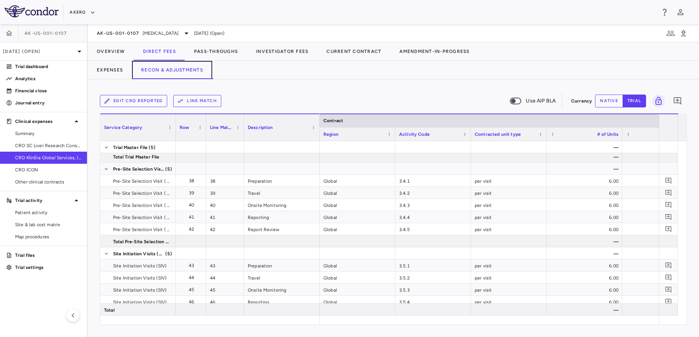
scroll to position [562, 0]
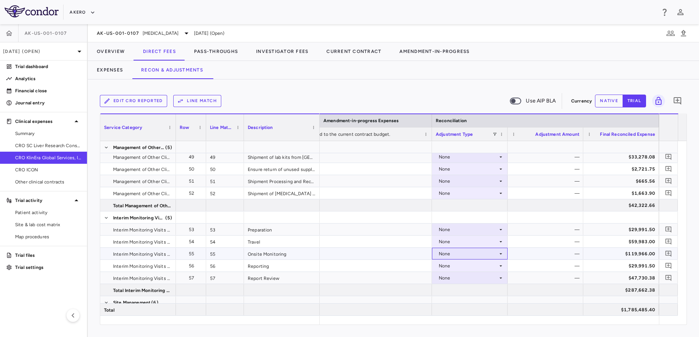
click at [475, 248] on div "None" at bounding box center [467, 254] width 59 height 12
click at [451, 281] on div "CRO Reported" at bounding box center [465, 279] width 36 height 7
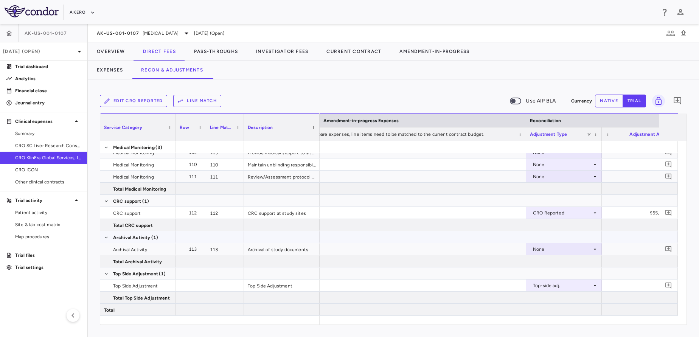
scroll to position [0, 1422]
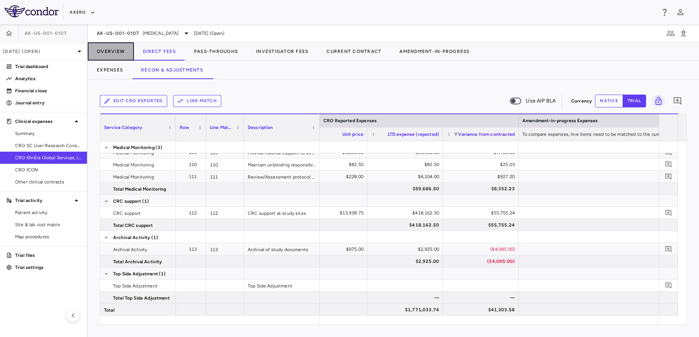
click at [125, 53] on button "Overview" at bounding box center [111, 51] width 46 height 18
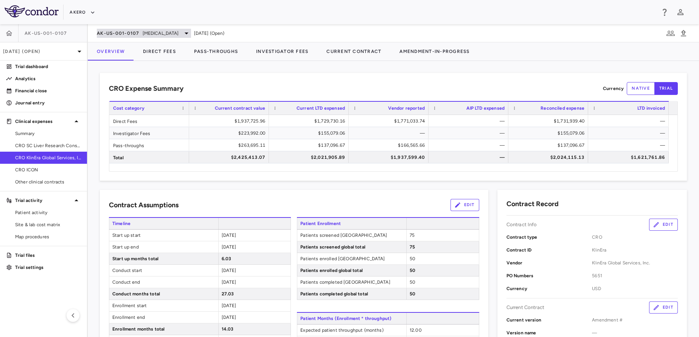
click at [141, 35] on div "AK-US-001-0107 Nonalcoholic Steatohepatitis" at bounding box center [144, 33] width 94 height 9
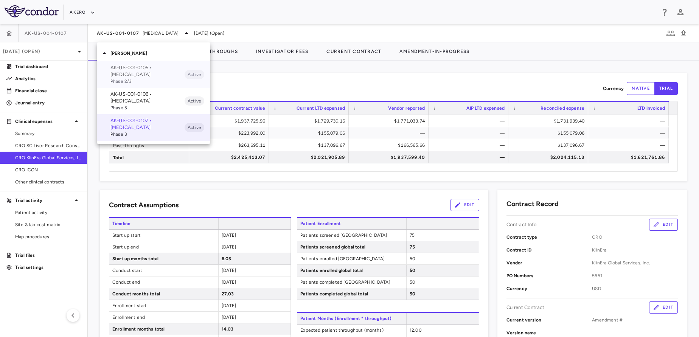
click at [139, 78] on span "Phase 2/3" at bounding box center [147, 81] width 74 height 7
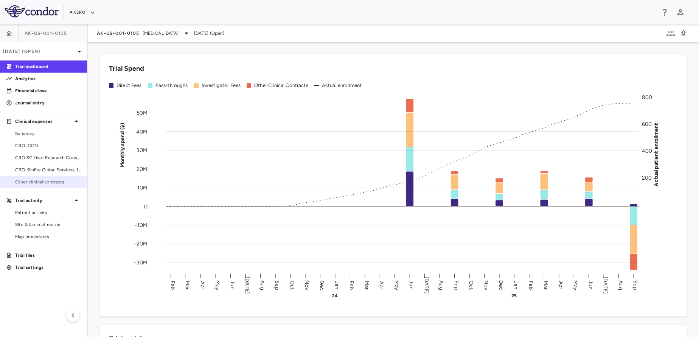
click at [49, 180] on span "Other clinical contracts" at bounding box center [48, 181] width 66 height 7
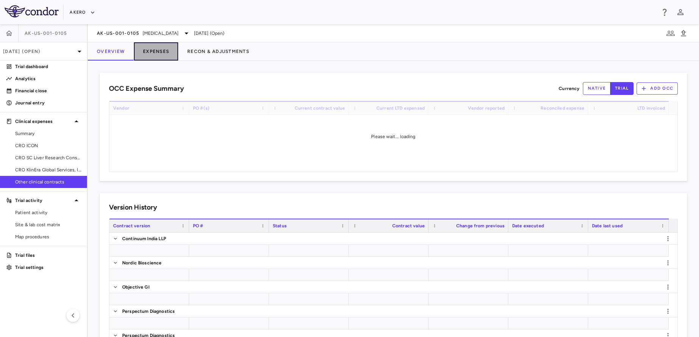
click at [162, 54] on button "Expenses" at bounding box center [156, 51] width 44 height 18
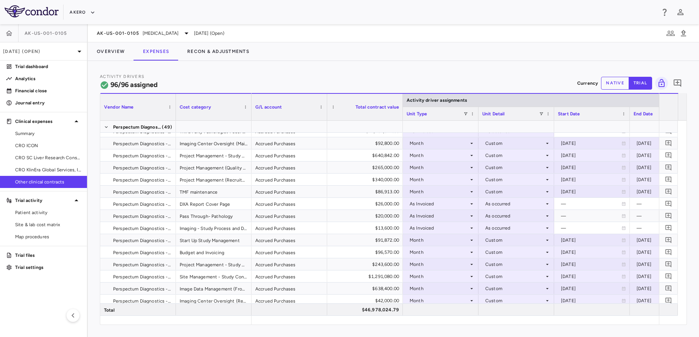
scroll to position [344, 0]
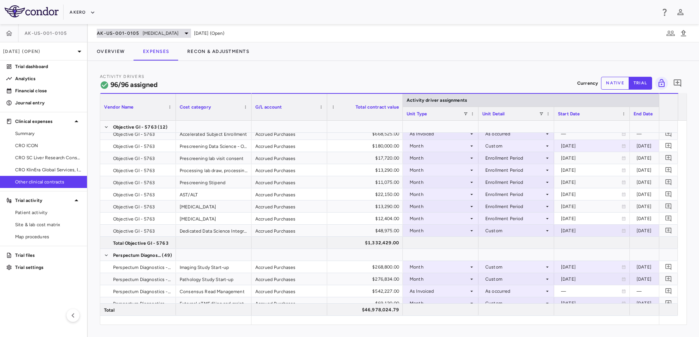
click at [152, 31] on span "[MEDICAL_DATA]" at bounding box center [161, 33] width 36 height 7
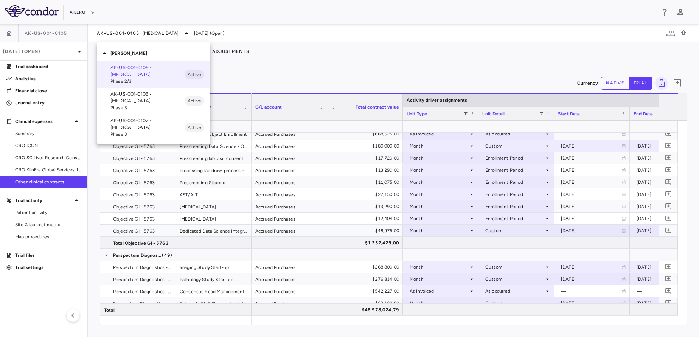
click at [138, 110] on span "Phase 3" at bounding box center [147, 107] width 74 height 7
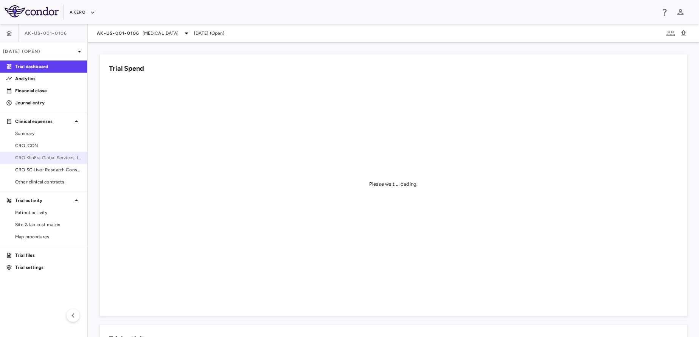
click at [31, 162] on link "CRO KlinEra Global Services, Inc" at bounding box center [43, 157] width 87 height 11
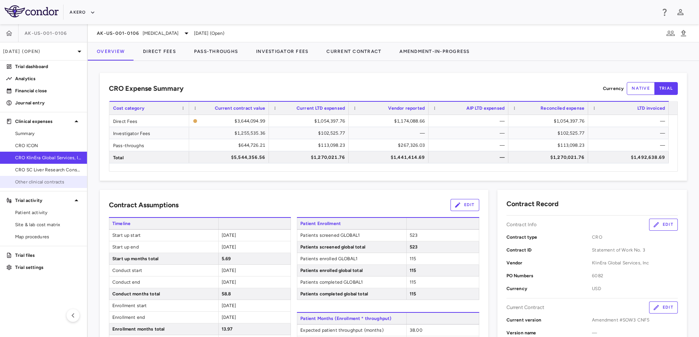
click at [49, 183] on span "Other clinical contracts" at bounding box center [48, 181] width 66 height 7
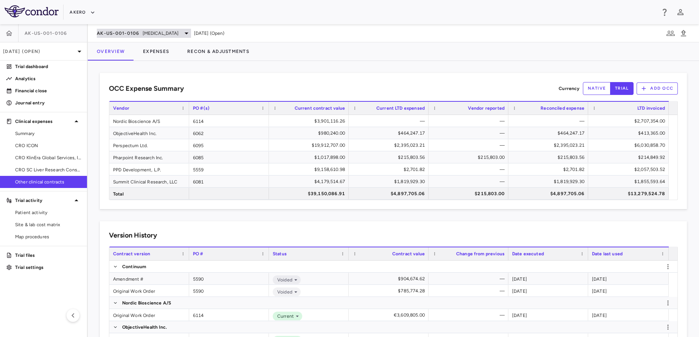
click at [121, 33] on span "AK-US-001-0106" at bounding box center [118, 33] width 43 height 6
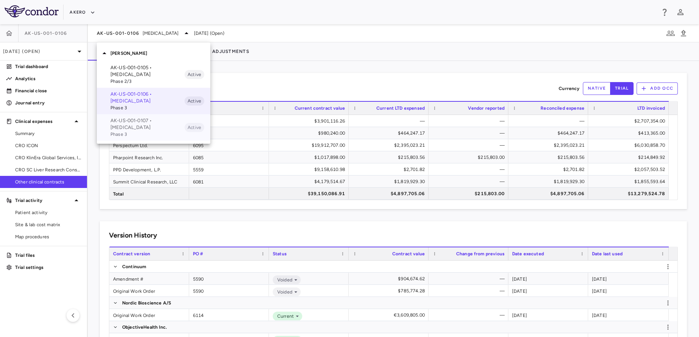
click at [140, 125] on p "AK-US-001-0107 • Nonalcoholic Steatohepatitis" at bounding box center [147, 124] width 74 height 14
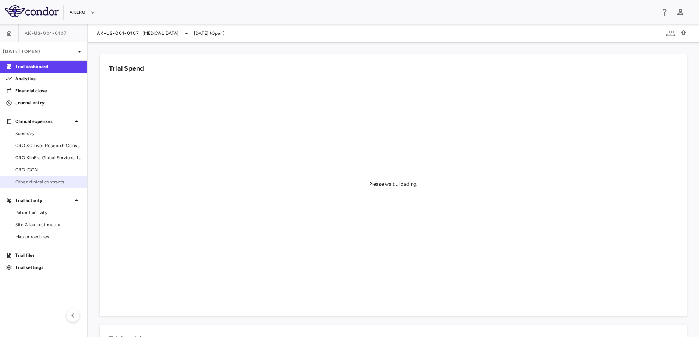
click at [49, 181] on span "Other clinical contracts" at bounding box center [48, 181] width 66 height 7
